Goal: Task Accomplishment & Management: Use online tool/utility

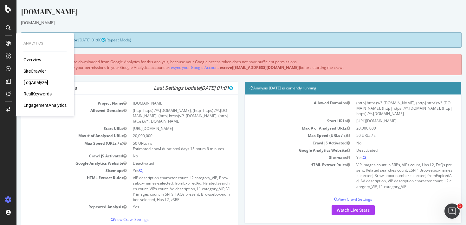
click at [38, 80] on div "LogAnalyzer" at bounding box center [35, 82] width 25 height 6
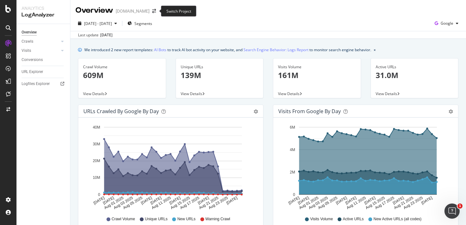
click at [150, 9] on span at bounding box center [153, 11] width 9 height 4
click at [153, 10] on icon "arrow-right-arrow-left" at bounding box center [154, 11] width 4 height 4
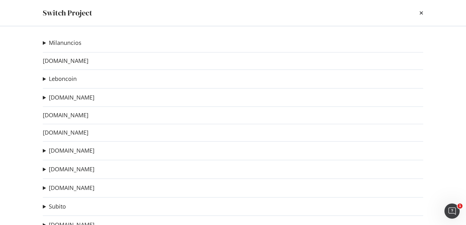
scroll to position [136, 0]
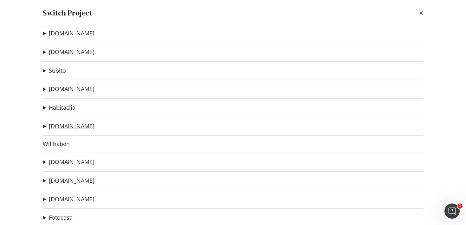
click at [60, 126] on link "[DOMAIN_NAME]" at bounding box center [72, 126] width 46 height 7
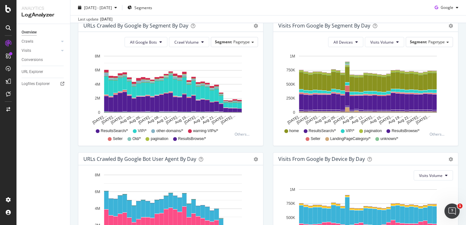
scroll to position [302, 0]
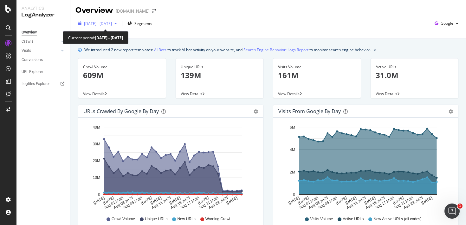
click at [112, 23] on span "[DATE] - [DATE]" at bounding box center [98, 23] width 28 height 5
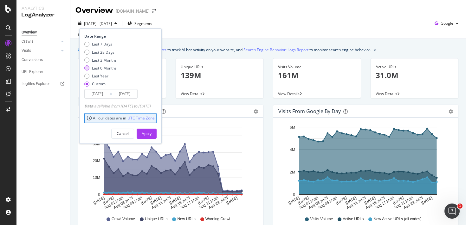
click at [90, 68] on div "Last 6 Months" at bounding box center [100, 68] width 32 height 5
type input "[DATE]"
click at [151, 131] on div "Apply" at bounding box center [147, 133] width 10 height 5
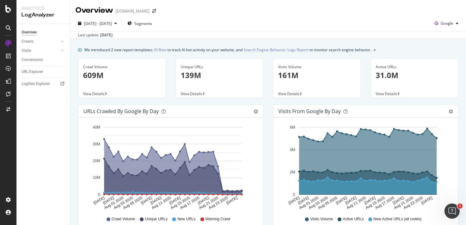
scroll to position [179, 0]
